Goal: Task Accomplishment & Management: Manage account settings

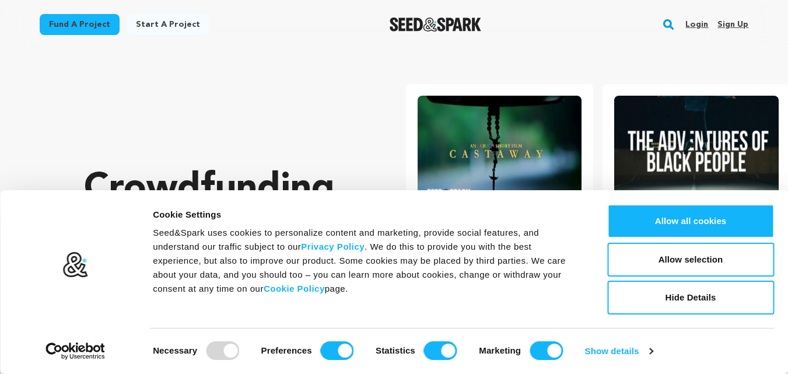
click at [731, 26] on link "Sign up" at bounding box center [733, 24] width 31 height 19
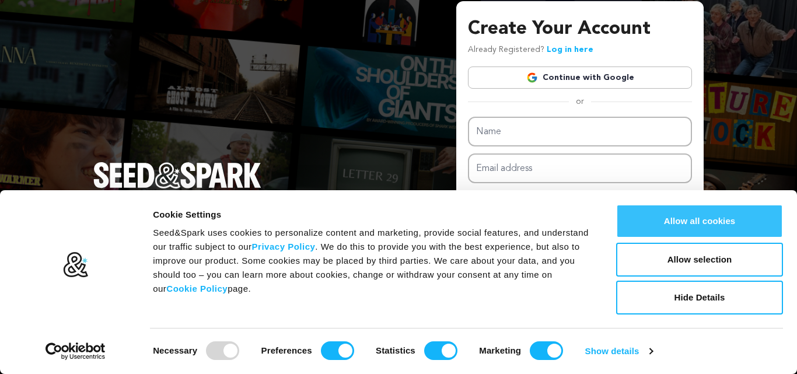
click at [654, 225] on button "Allow all cookies" at bounding box center [699, 221] width 167 height 34
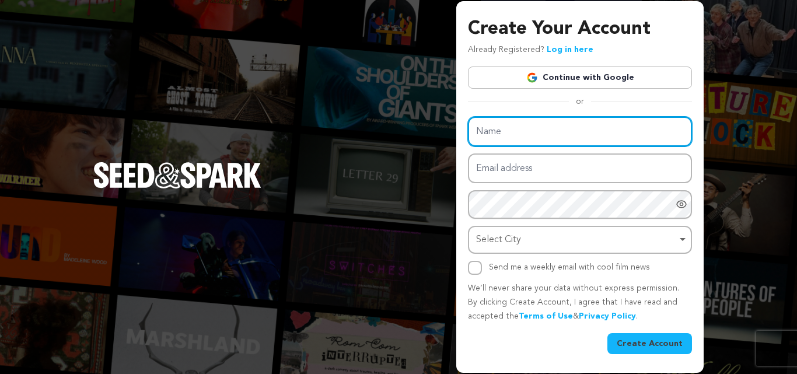
click at [521, 129] on input "Name" at bounding box center [580, 132] width 224 height 30
type input "Infinigent"
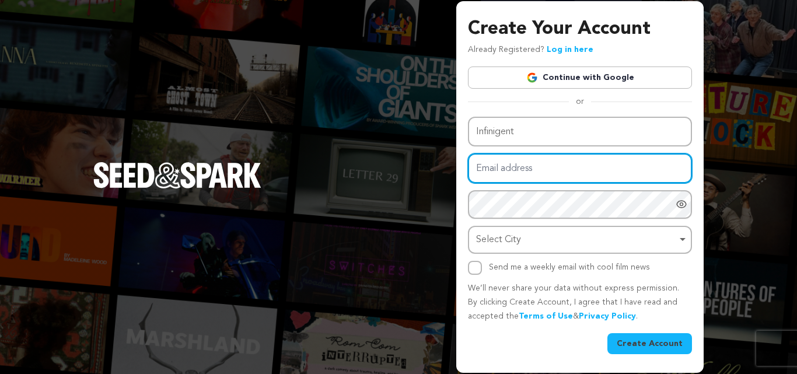
click at [519, 166] on input "Email address" at bounding box center [580, 168] width 224 height 30
type input "[EMAIL_ADDRESS][DOMAIN_NAME]"
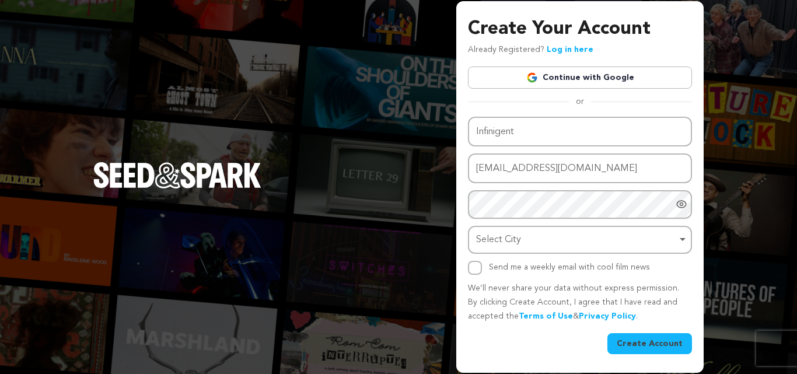
click at [500, 222] on div "Name Infinigent Email address infinigent20@gmail.com Password Password must hav…" at bounding box center [580, 196] width 224 height 158
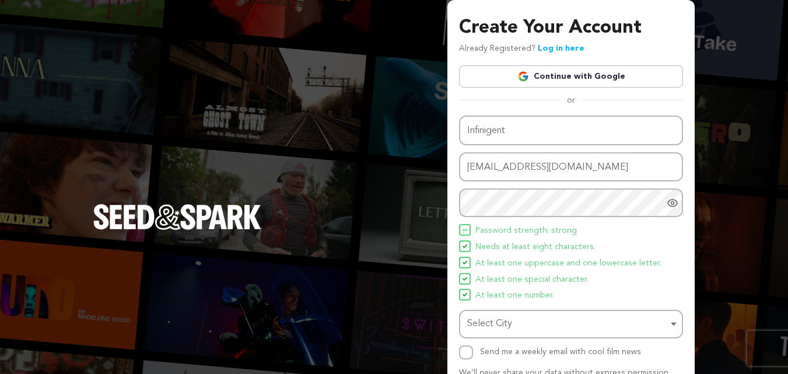
click at [509, 235] on span "Password strength: strong" at bounding box center [527, 231] width 102 height 14
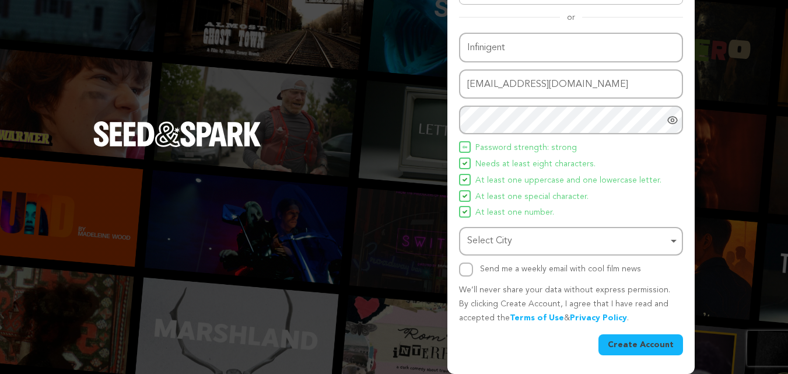
click at [495, 229] on div "Select City Select City Remove item" at bounding box center [571, 241] width 224 height 29
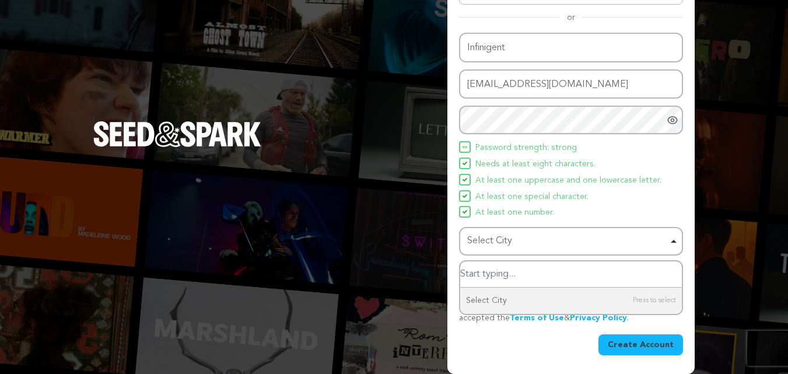
click at [501, 279] on input "Select City" at bounding box center [571, 274] width 222 height 26
type input "dub"
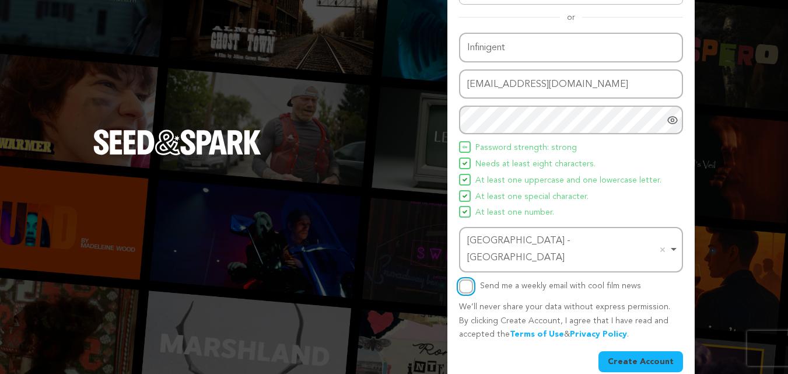
click at [472, 280] on input "Send me a weekly email with cool film news" at bounding box center [466, 287] width 14 height 14
checkbox input "true"
click at [622, 351] on button "Create Account" at bounding box center [641, 361] width 85 height 21
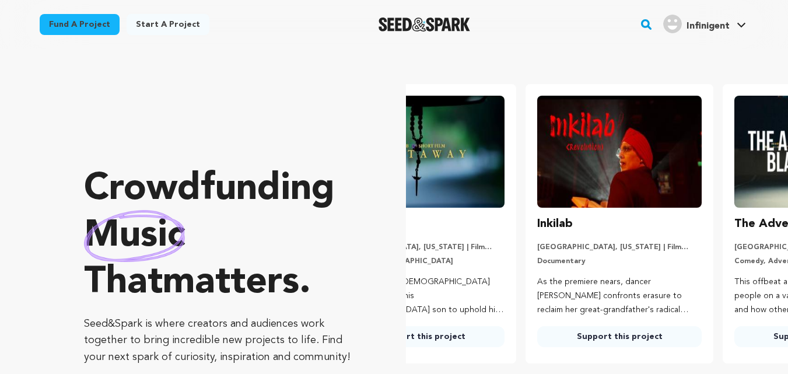
scroll to position [0, 207]
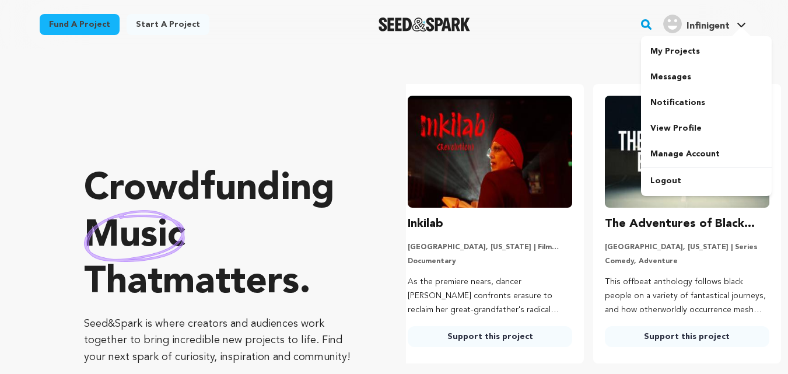
click at [697, 25] on span "Infinigent" at bounding box center [708, 26] width 43 height 9
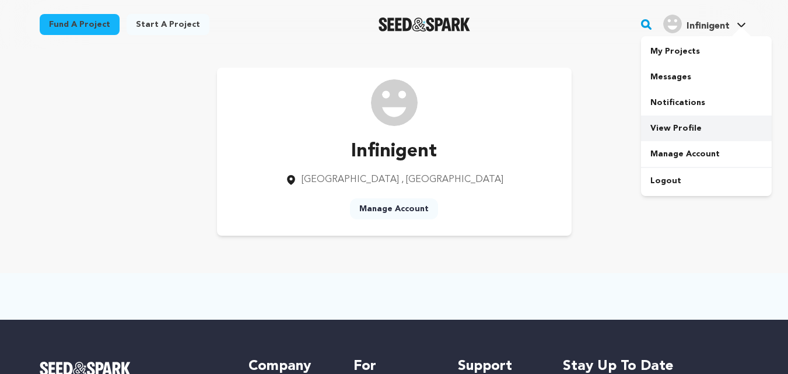
click at [672, 118] on link "View Profile" at bounding box center [706, 129] width 131 height 26
click at [405, 205] on link "Manage Account" at bounding box center [394, 208] width 88 height 21
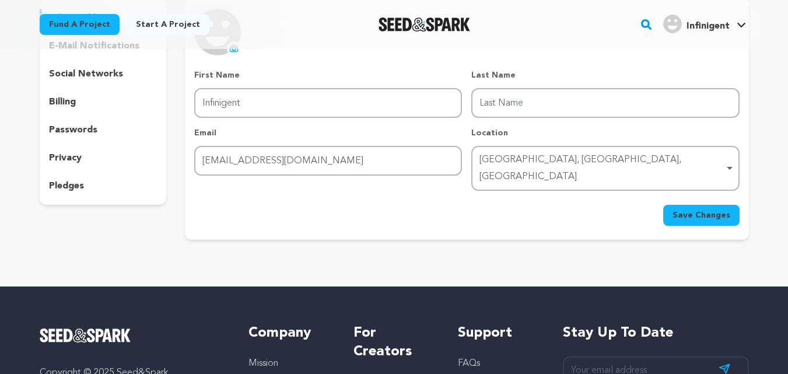
scroll to position [58, 0]
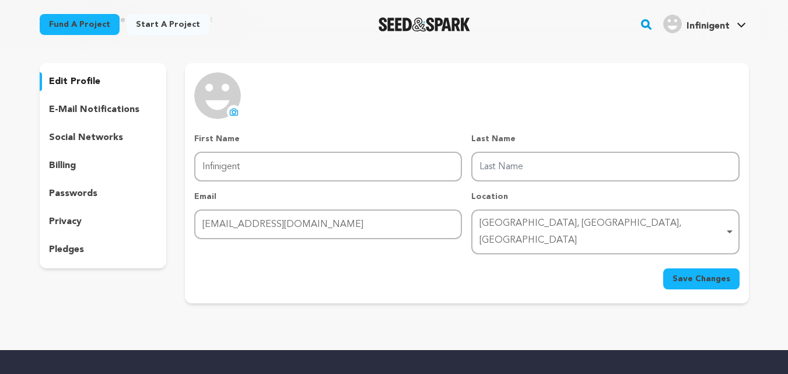
click at [81, 75] on p "edit profile" at bounding box center [74, 82] width 51 height 14
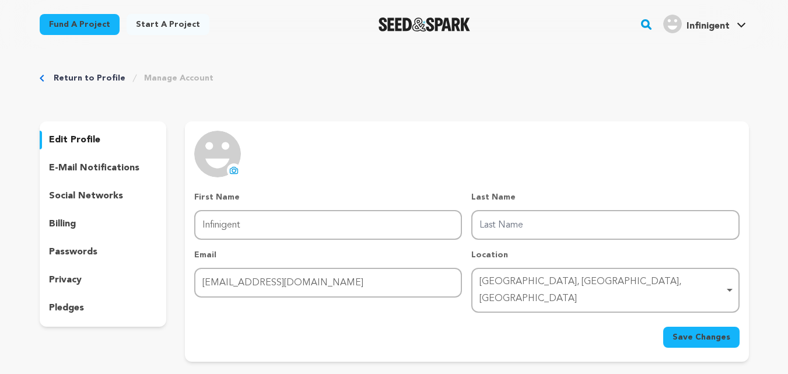
click at [86, 204] on div "social networks" at bounding box center [103, 196] width 127 height 19
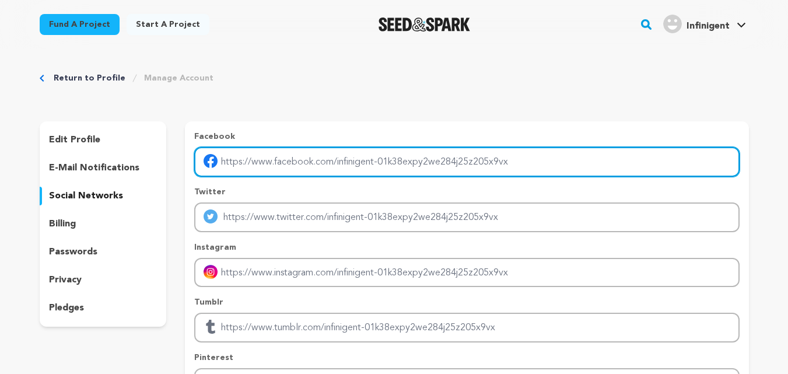
click at [246, 163] on input "Enter facebook profile link" at bounding box center [466, 162] width 545 height 30
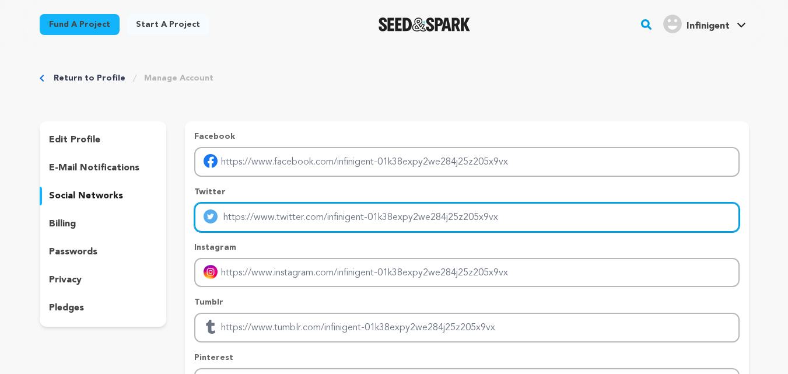
drag, startPoint x: 261, startPoint y: 219, endPoint x: 261, endPoint y: 231, distance: 11.1
click at [261, 219] on input "Enter twitter profile link" at bounding box center [466, 217] width 545 height 30
click at [265, 209] on input "Enter twitter profile link" at bounding box center [466, 217] width 545 height 30
click at [269, 217] on input "Enter twitter profile link" at bounding box center [466, 217] width 545 height 30
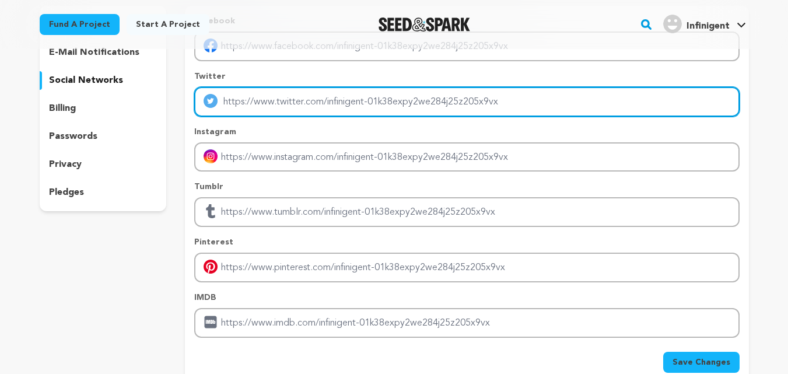
scroll to position [117, 0]
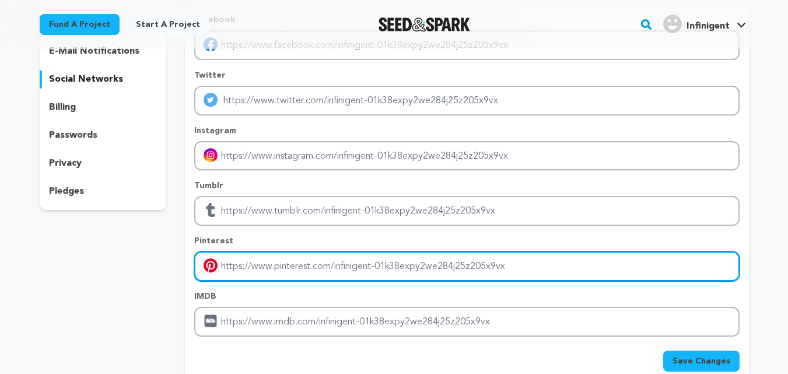
click at [257, 254] on input "Enter pinterest profile link" at bounding box center [466, 267] width 545 height 30
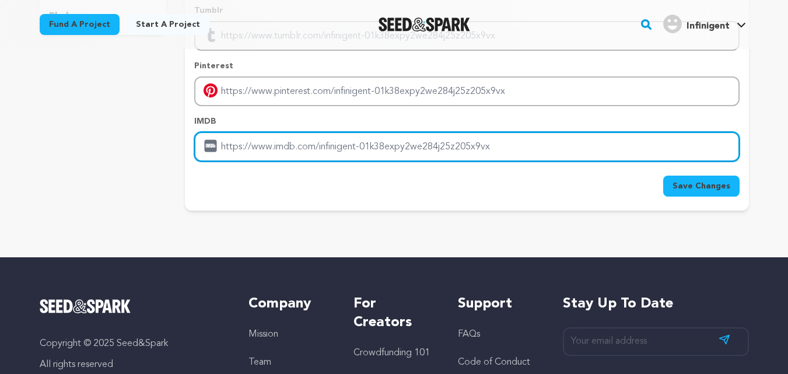
click at [298, 149] on input "Enter IMDB profile link" at bounding box center [466, 147] width 545 height 30
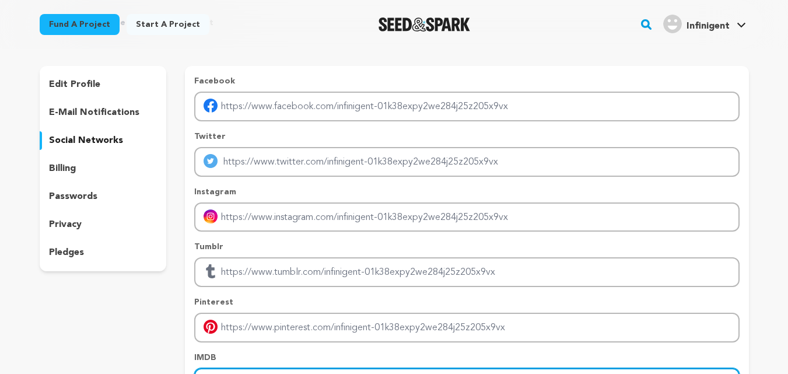
scroll to position [58, 0]
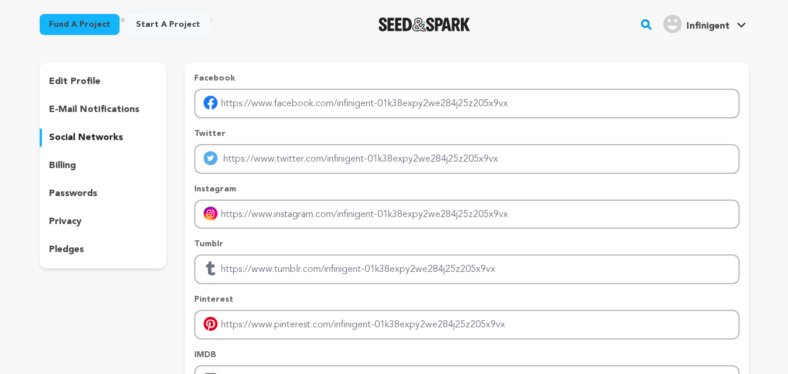
click at [711, 25] on span "Infinigent" at bounding box center [708, 26] width 43 height 9
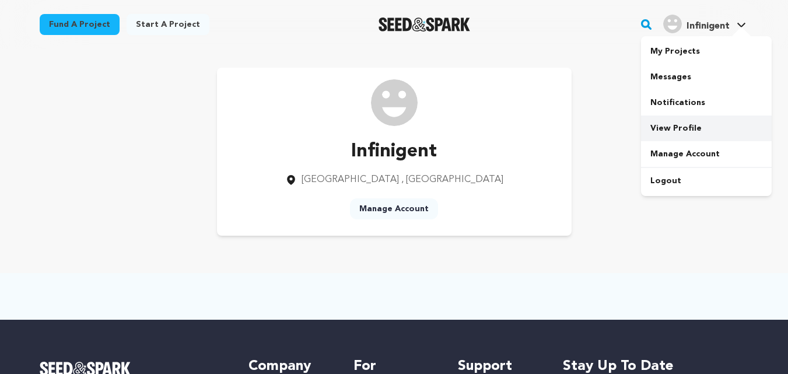
click at [706, 125] on link "View Profile" at bounding box center [706, 129] width 131 height 26
